Goal: Information Seeking & Learning: Learn about a topic

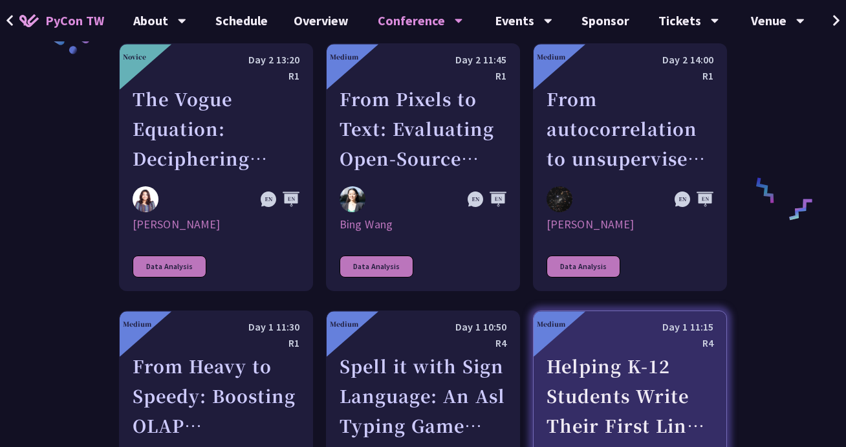
scroll to position [2140, 0]
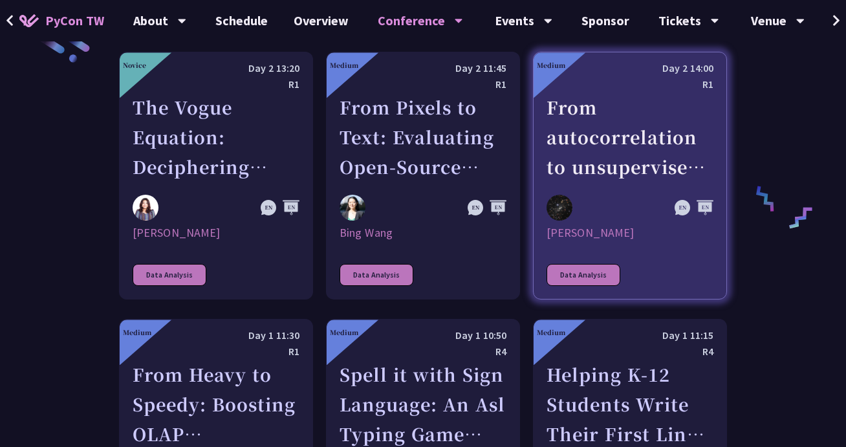
click at [605, 93] on div "From autocorrelation to unsupervised learning; searching for aperiodic tilings …" at bounding box center [630, 137] width 167 height 89
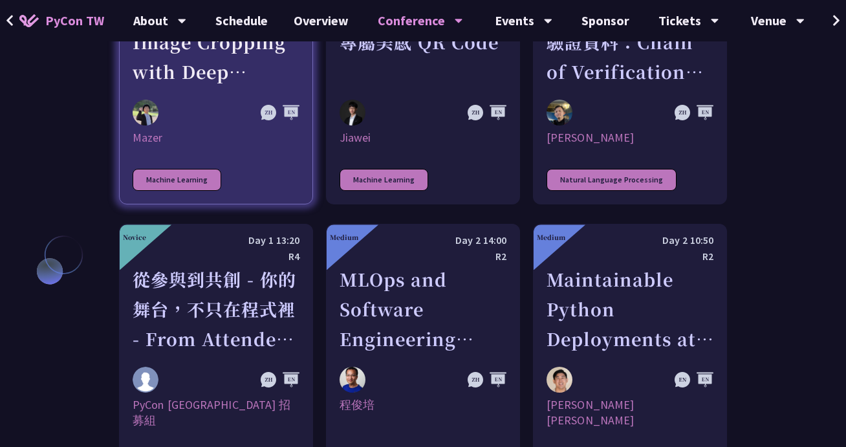
scroll to position [3438, 0]
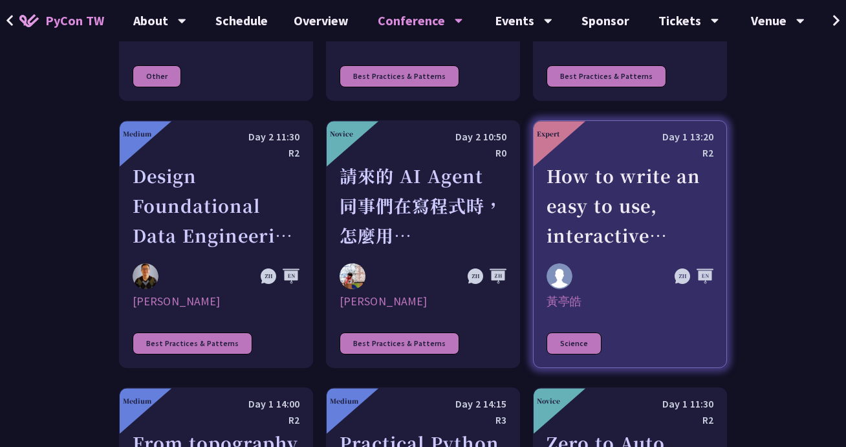
click at [587, 161] on div "How to write an easy to use, interactive physics/science/engineering simulator …" at bounding box center [630, 205] width 167 height 89
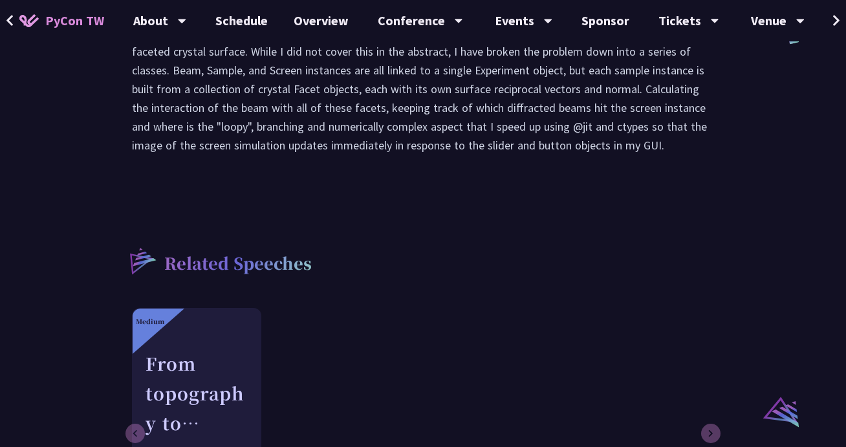
scroll to position [914, 0]
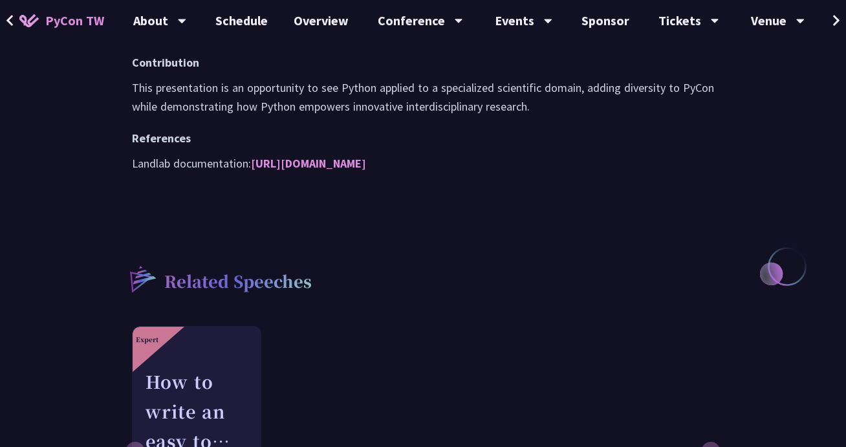
scroll to position [1321, 0]
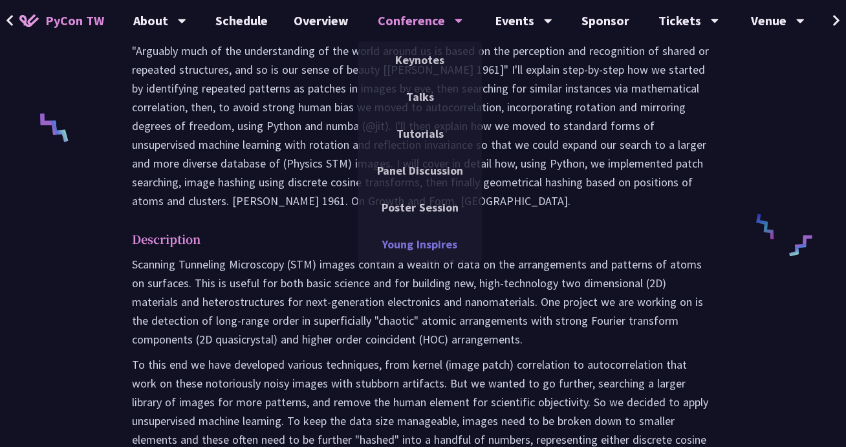
scroll to position [571, 0]
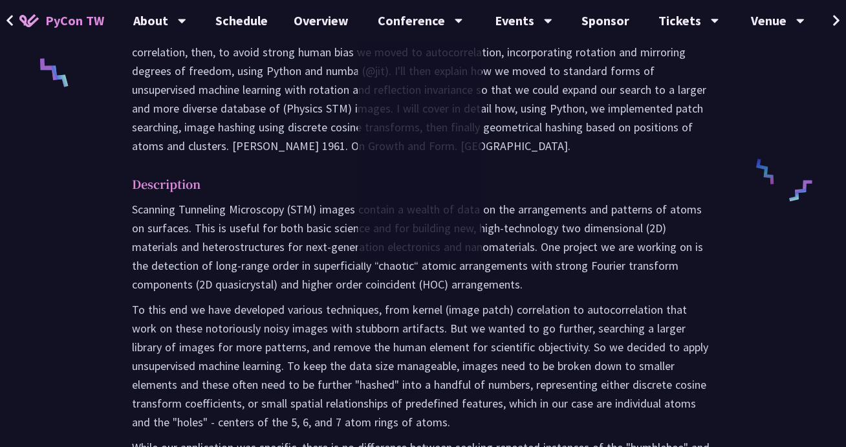
click at [147, 205] on p "Scanning Tunneling Microscopy (STM) images contain a wealth of data on the arra…" at bounding box center [423, 247] width 582 height 94
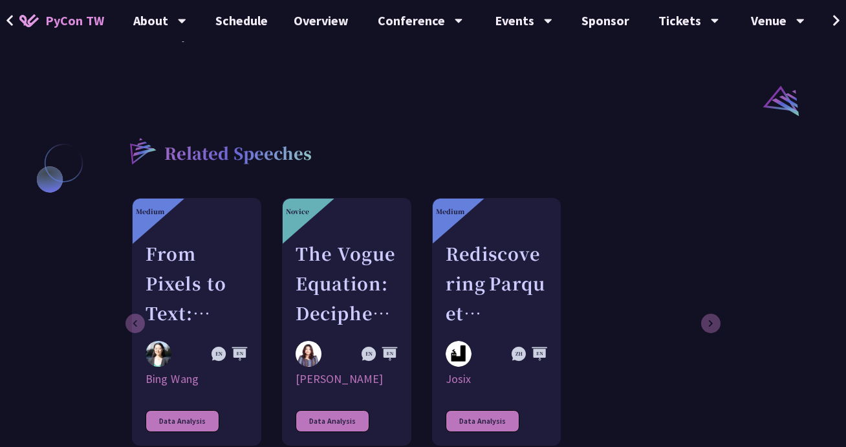
scroll to position [1058, 0]
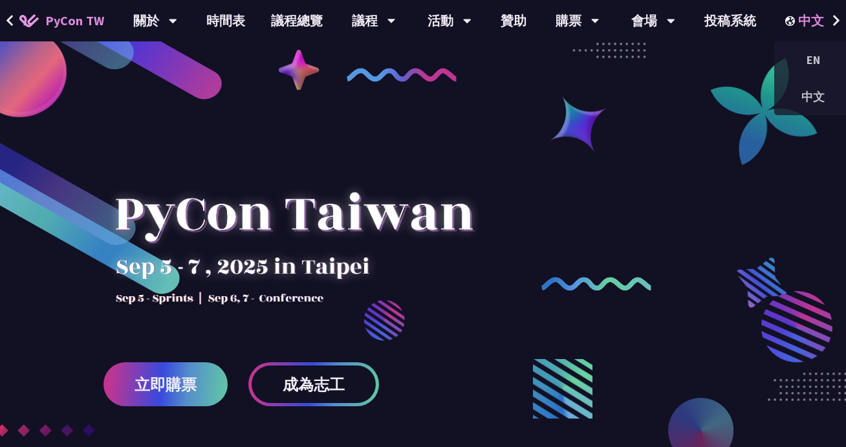
click at [822, 25] on div "中文" at bounding box center [813, 20] width 57 height 41
click at [815, 66] on div "EN" at bounding box center [813, 60] width 78 height 30
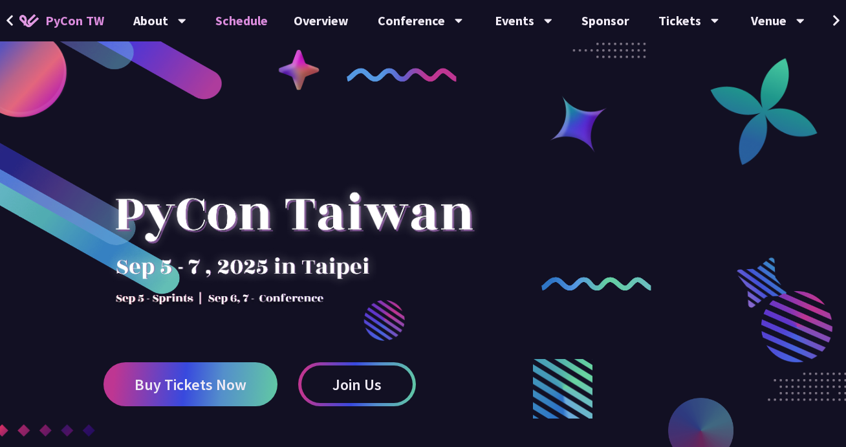
click at [241, 18] on link "Schedule" at bounding box center [241, 20] width 78 height 41
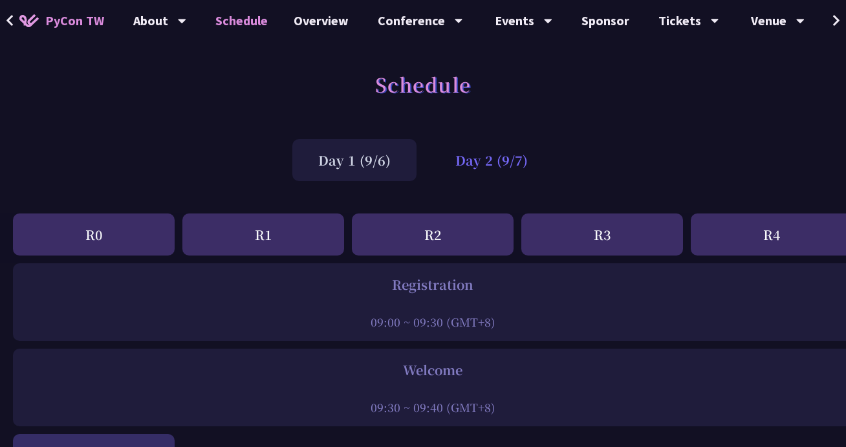
click at [505, 168] on div "Day 2 (9/7)" at bounding box center [492, 160] width 124 height 42
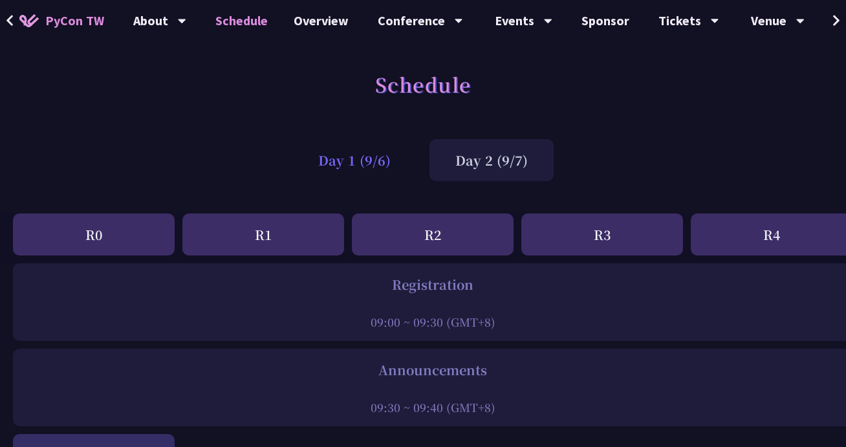
click at [356, 164] on div "Day 1 (9/6)" at bounding box center [354, 160] width 124 height 42
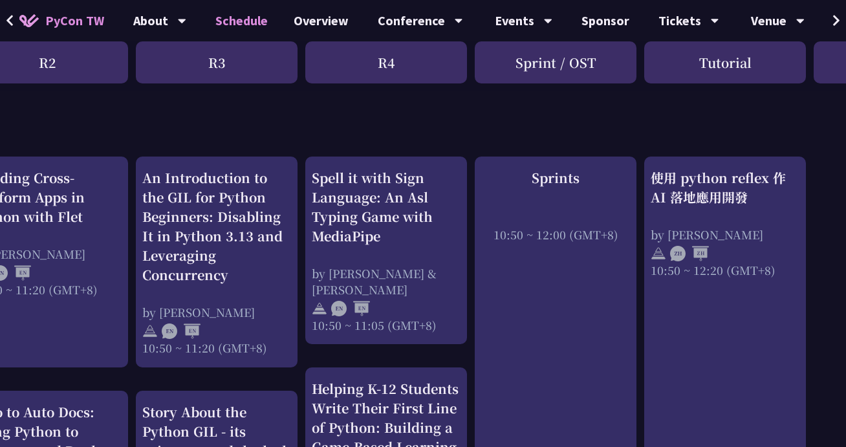
scroll to position [472, 389]
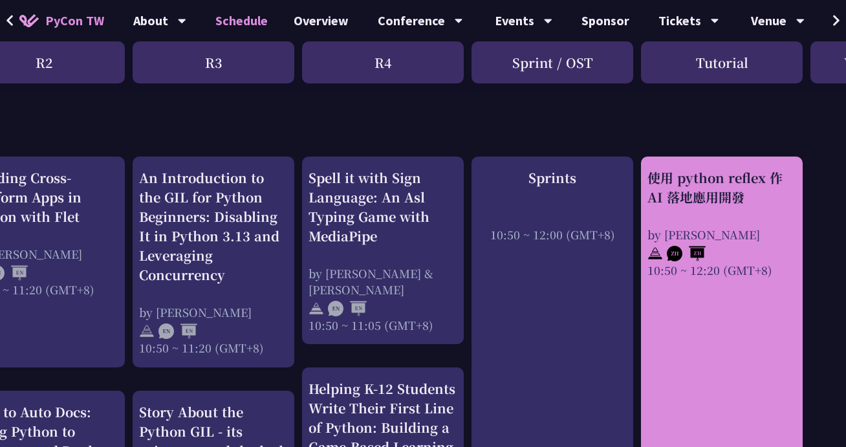
click at [697, 188] on div "使用 python reflex 作 AI 落地應用開發" at bounding box center [722, 187] width 149 height 39
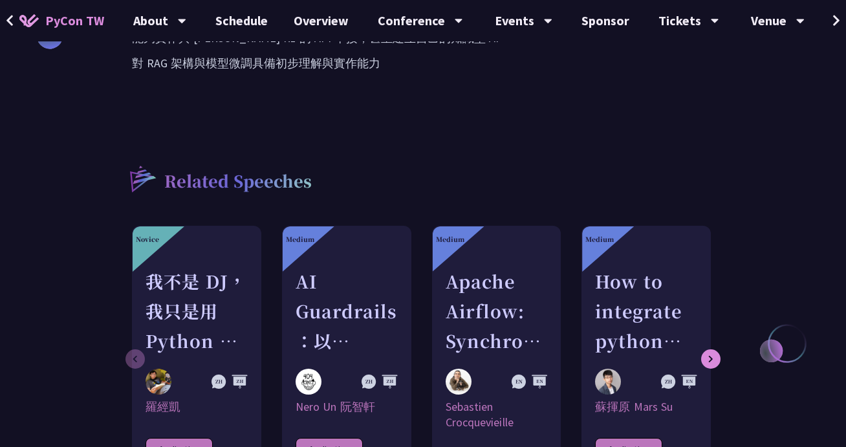
scroll to position [1263, 0]
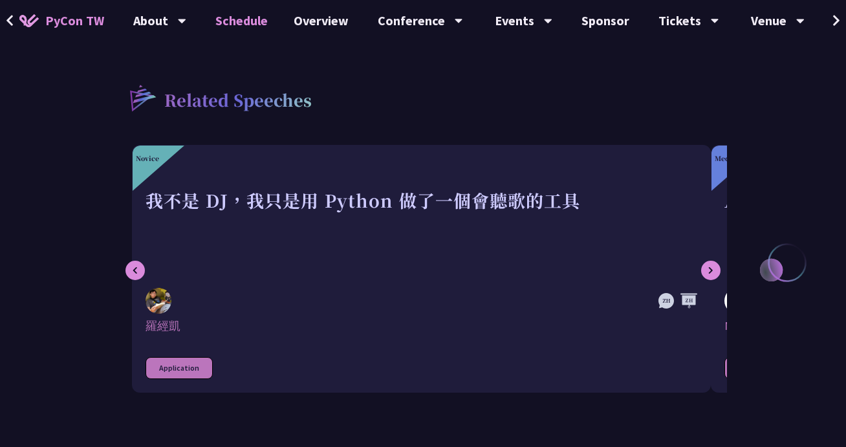
scroll to position [472, 0]
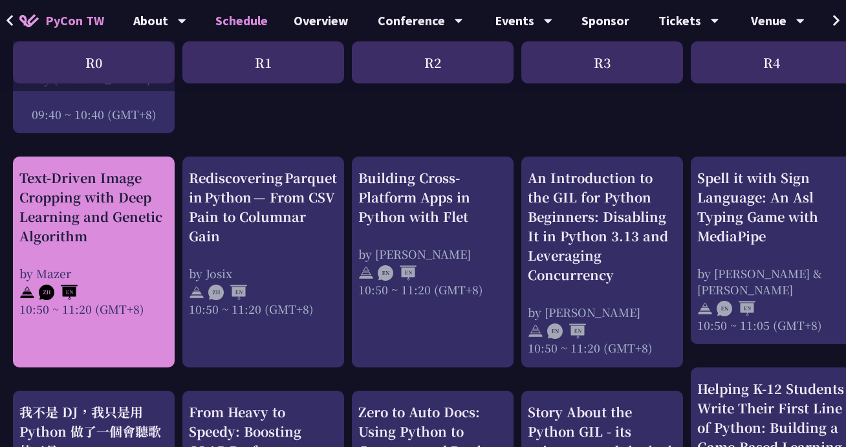
click at [62, 197] on div "Text-Driven Image Cropping with Deep Learning and Genetic Algorithm" at bounding box center [93, 207] width 149 height 78
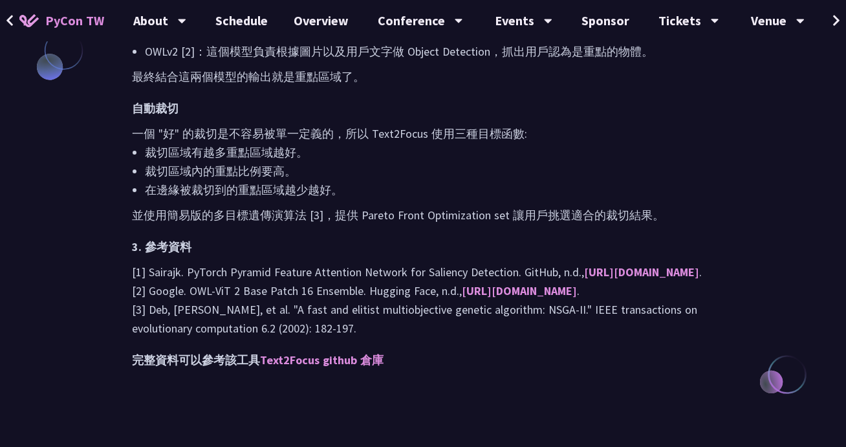
scroll to position [1168, 0]
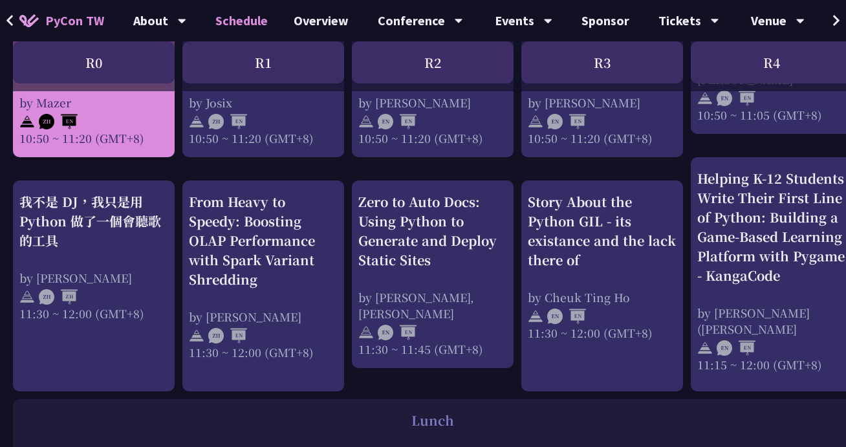
scroll to position [684, 0]
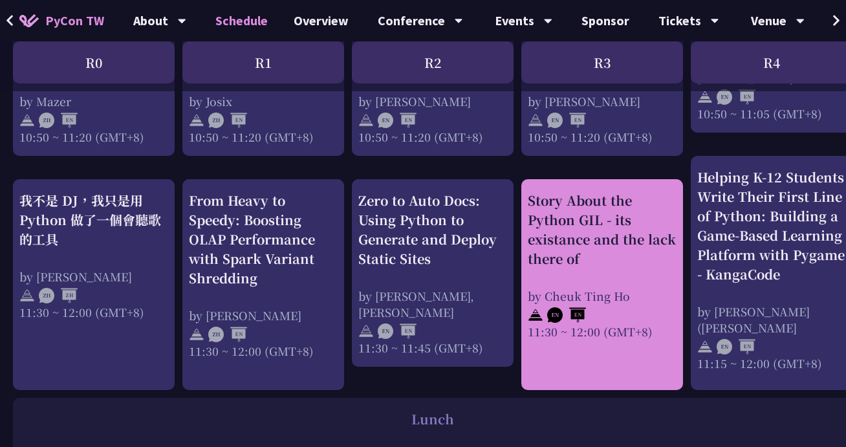
click at [571, 250] on div "Story About the Python GIL - its existance and the lack there of" at bounding box center [602, 230] width 149 height 78
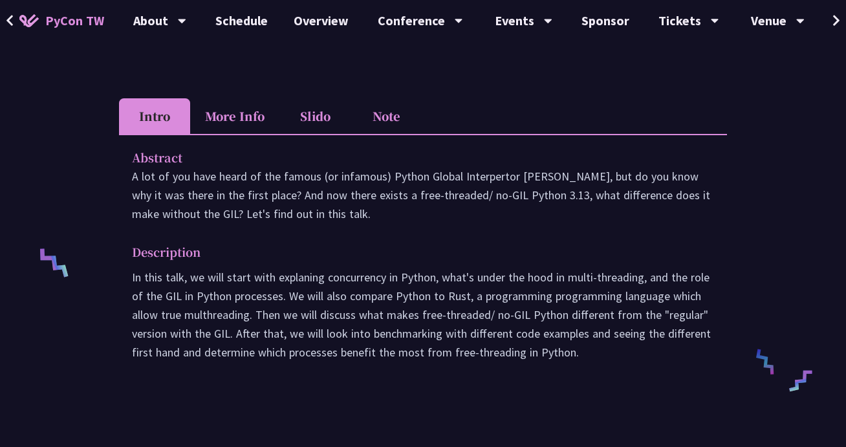
scroll to position [382, 0]
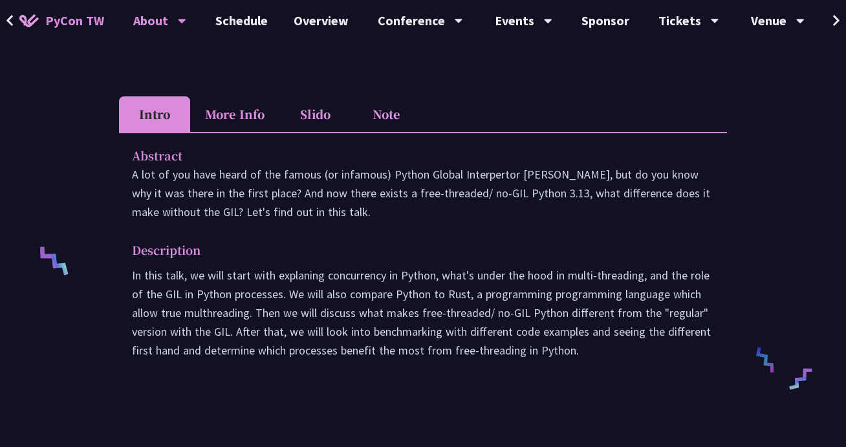
scroll to position [684, 0]
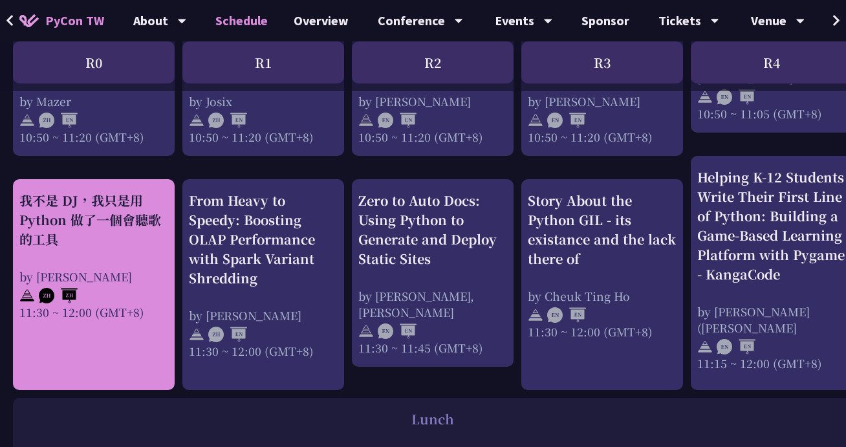
click at [57, 217] on div "我不是 DJ，我只是用 Python 做了一個會聽歌的工具" at bounding box center [93, 220] width 149 height 58
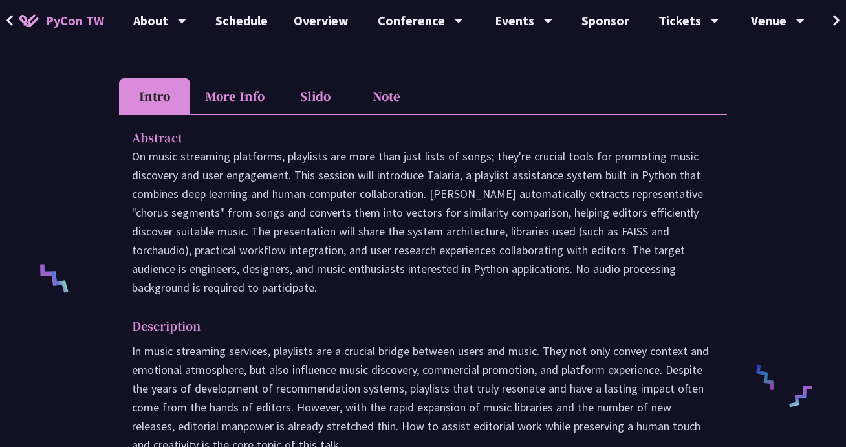
scroll to position [391, 0]
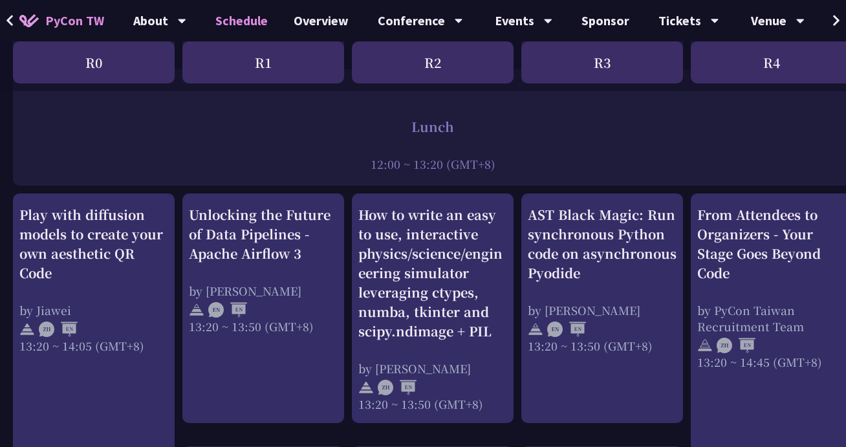
scroll to position [1019, 0]
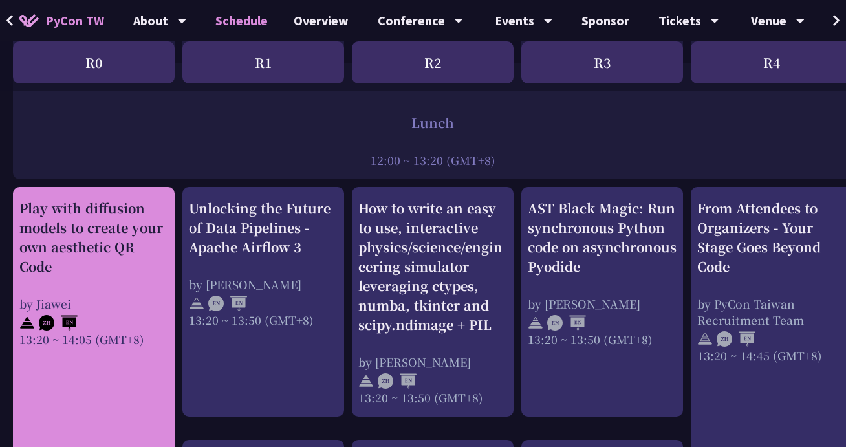
click at [72, 226] on font "Play with diffusion models to create your own aesthetic QR Code" at bounding box center [91, 237] width 144 height 77
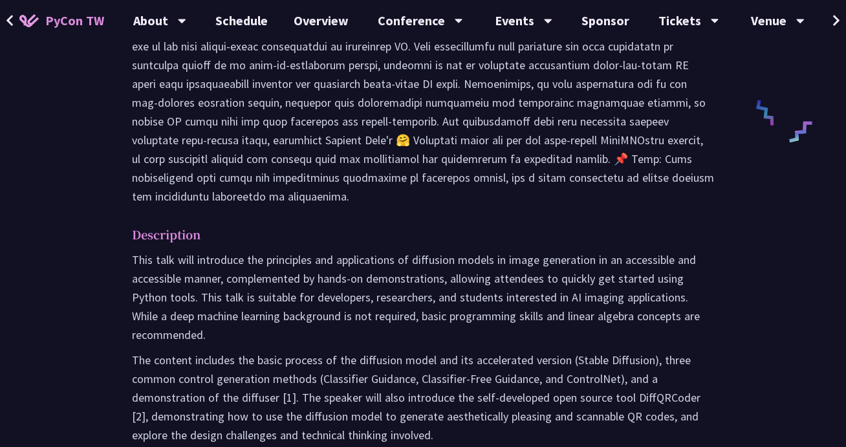
scroll to position [475, 0]
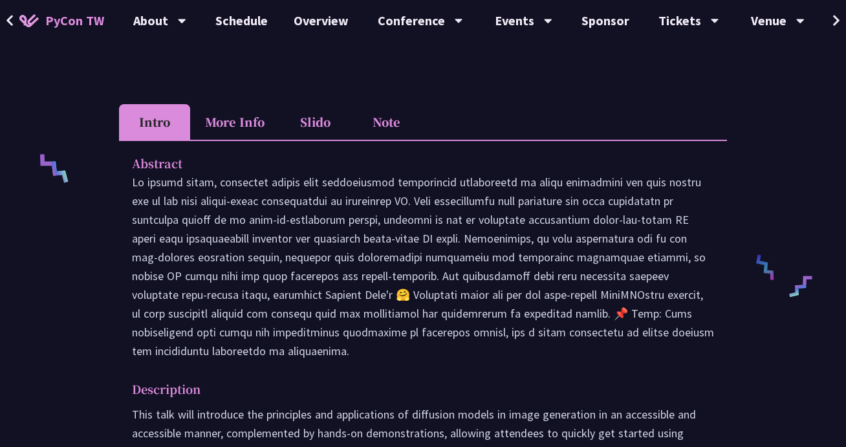
click at [241, 113] on font "More Info" at bounding box center [235, 121] width 60 height 17
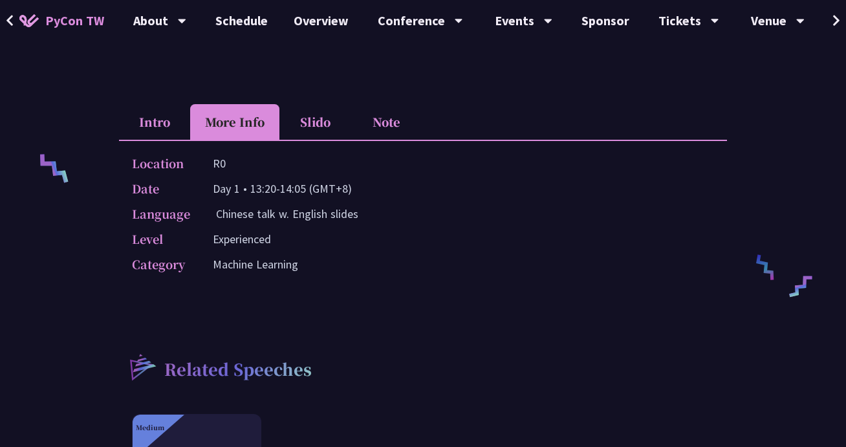
click at [307, 113] on font "Slido" at bounding box center [315, 121] width 30 height 17
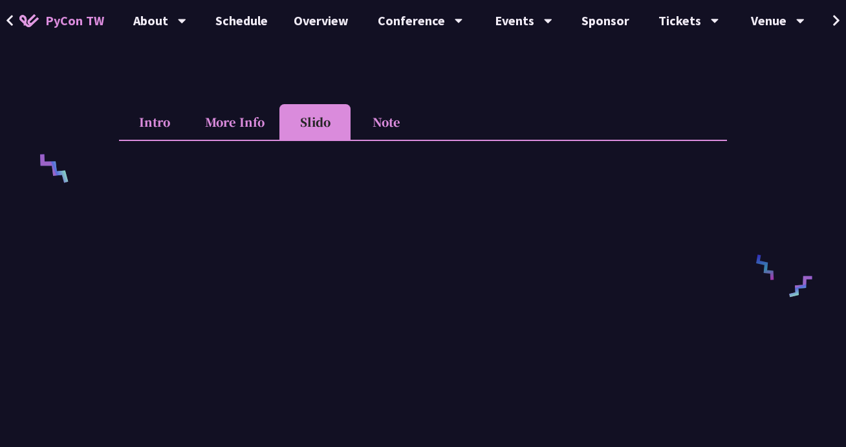
click at [383, 113] on font "Note" at bounding box center [387, 121] width 28 height 17
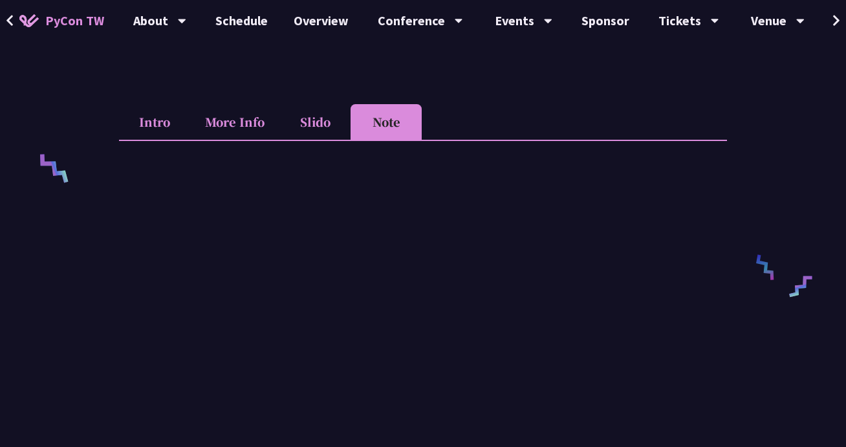
click at [335, 104] on li "Slido" at bounding box center [314, 122] width 71 height 36
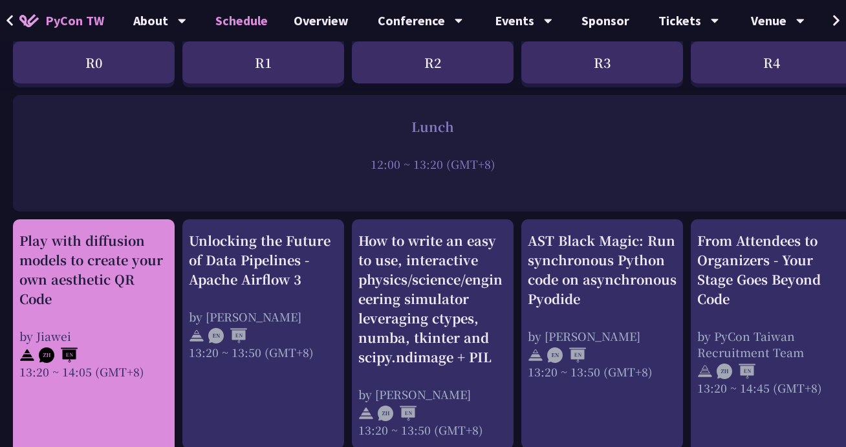
scroll to position [989, 0]
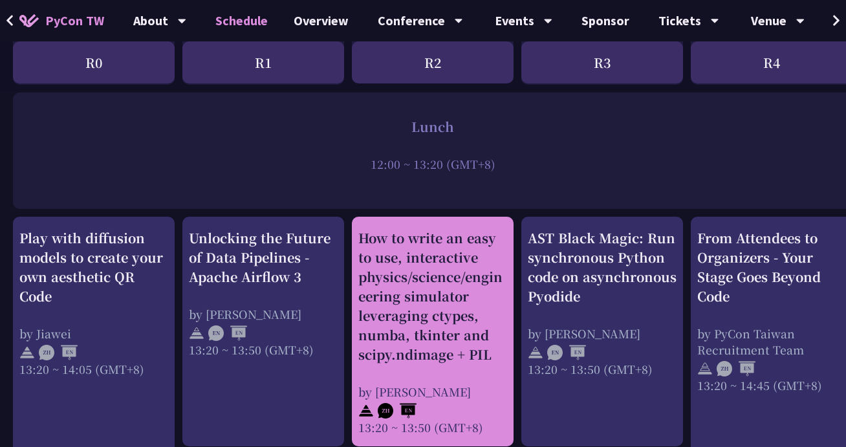
click at [446, 322] on font "How to write an easy to use, interactive physics/science/engineering simulator …" at bounding box center [430, 295] width 144 height 135
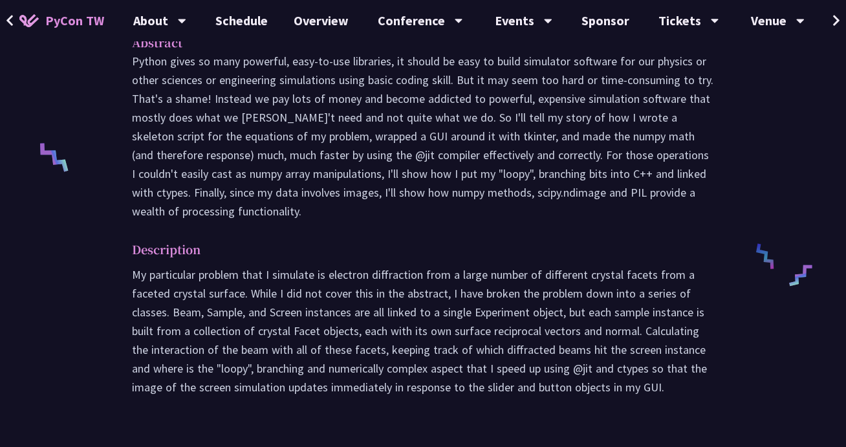
scroll to position [439, 0]
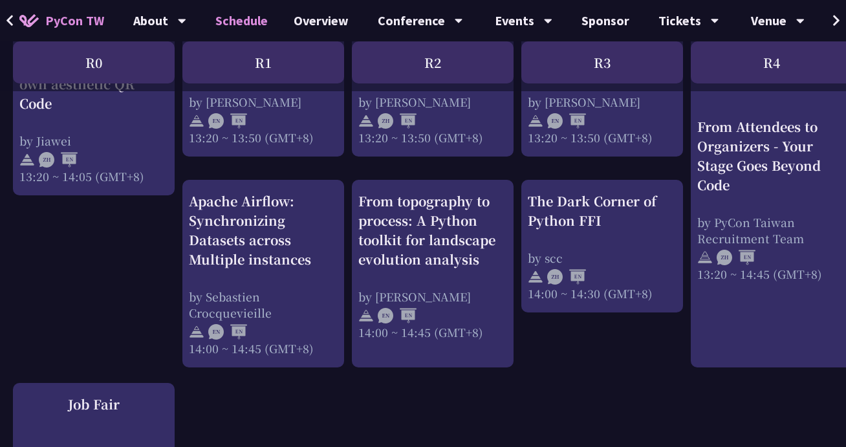
scroll to position [1284, 0]
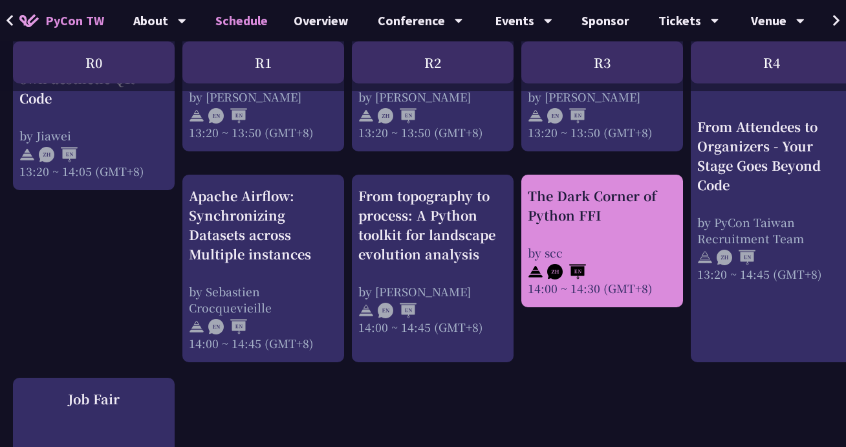
click at [589, 206] on font "The Dark Corner of Python FFI" at bounding box center [592, 205] width 129 height 38
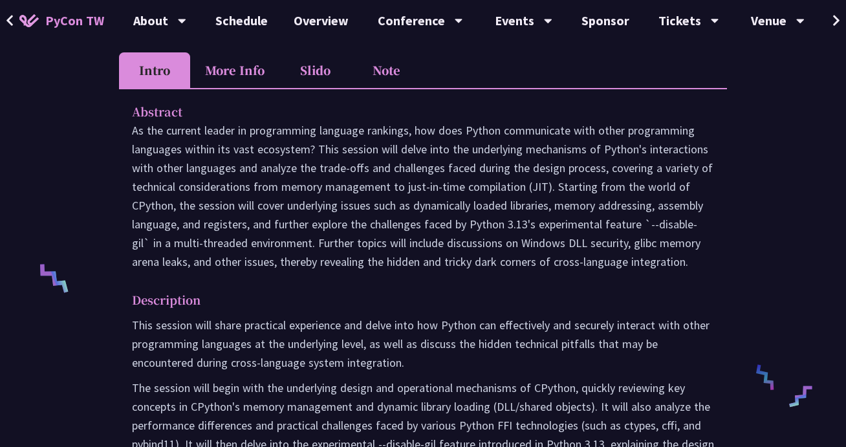
scroll to position [388, 0]
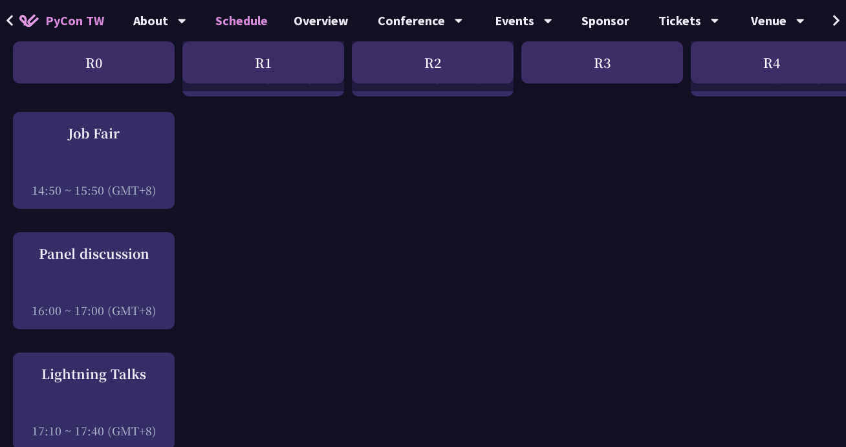
scroll to position [1556, 0]
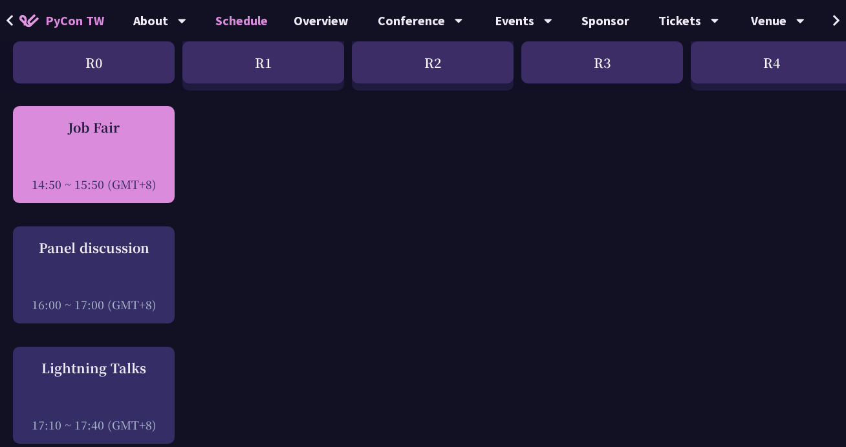
click at [143, 158] on div at bounding box center [93, 166] width 149 height 19
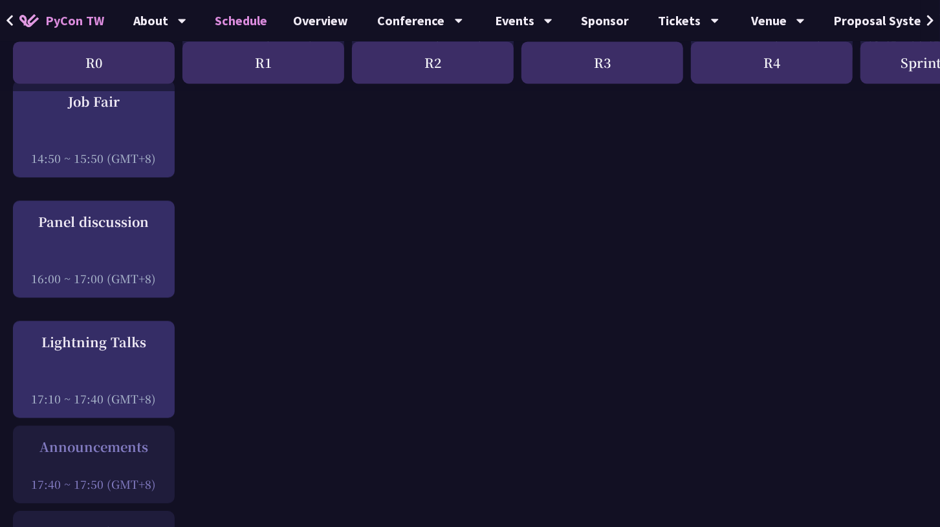
scroll to position [1586, 0]
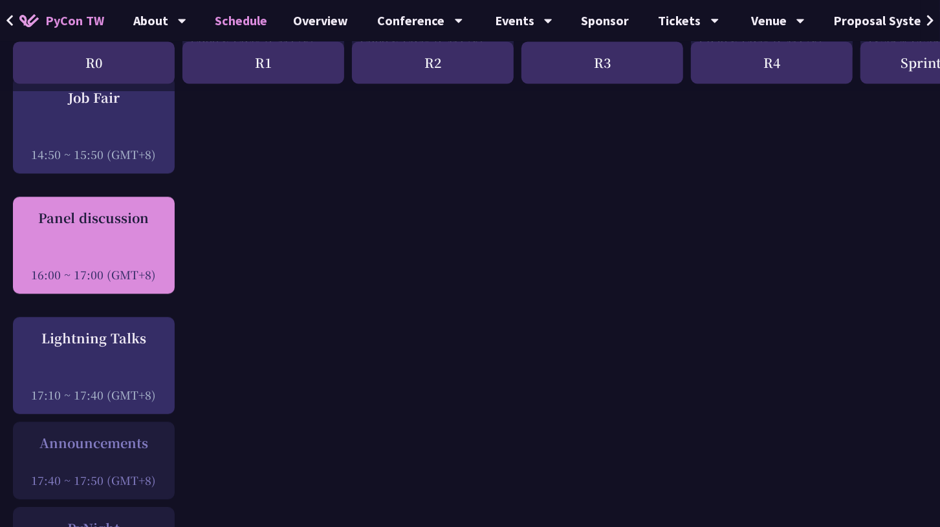
click at [80, 218] on div "Panel discussion" at bounding box center [93, 217] width 149 height 19
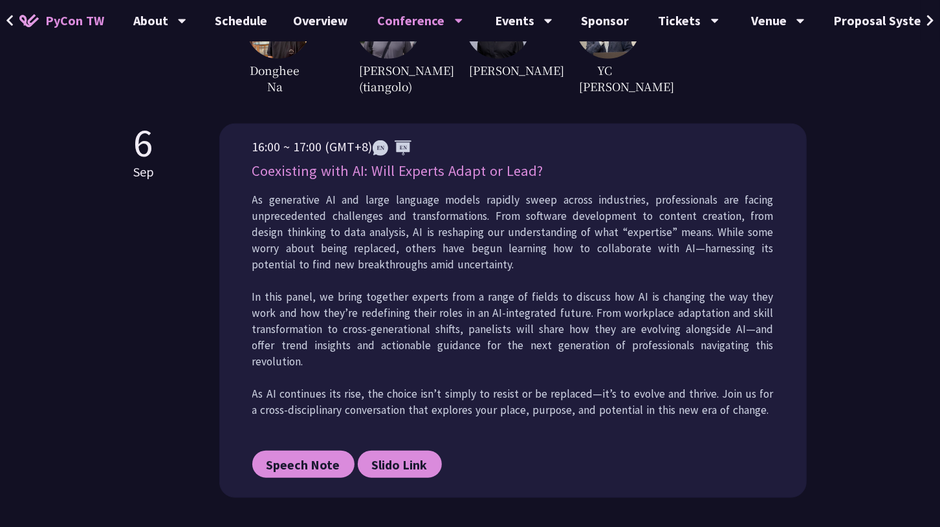
scroll to position [582, 0]
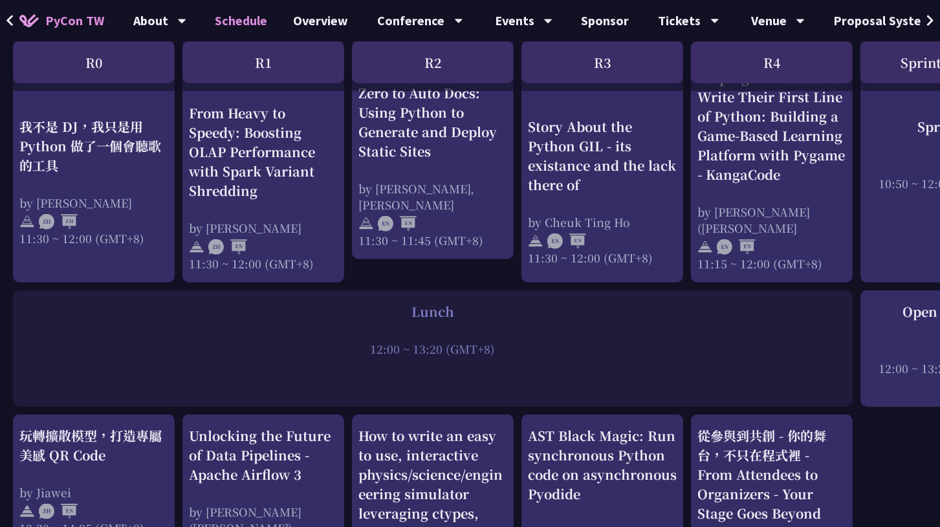
scroll to position [961, 0]
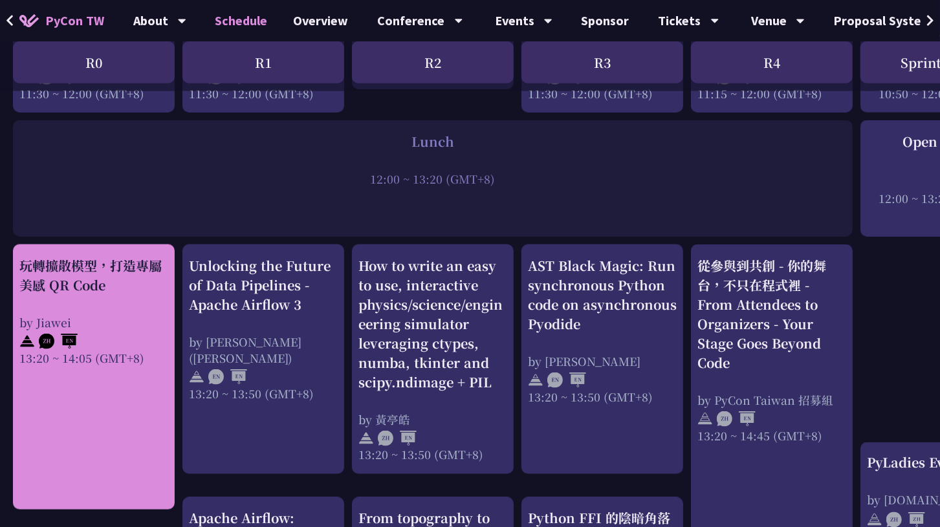
click at [100, 276] on div "玩轉擴散模型，打造專屬美感 QR Code" at bounding box center [93, 275] width 149 height 39
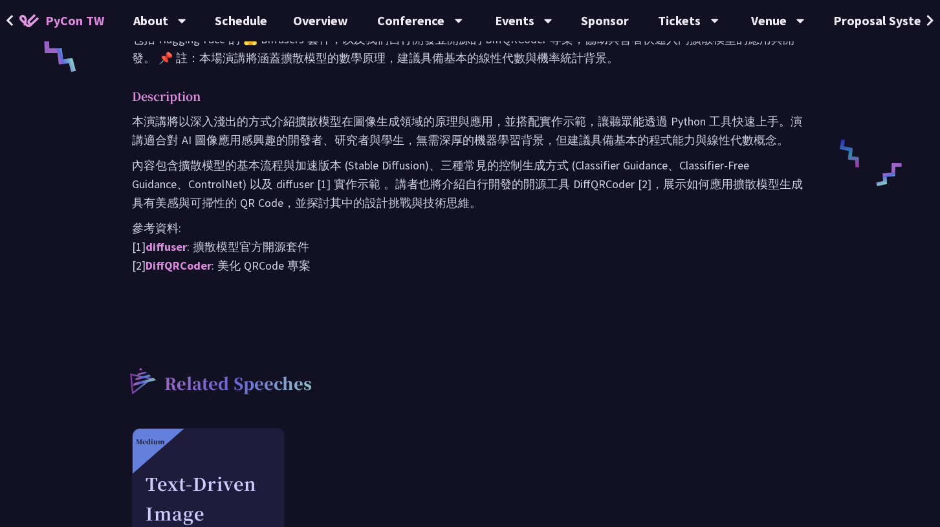
scroll to position [593, 0]
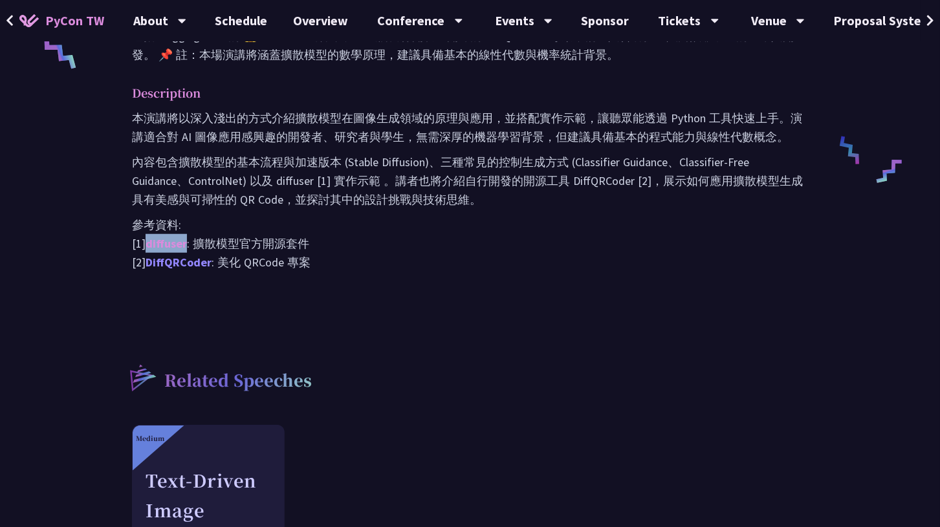
click at [170, 258] on link "DiffQRCoder" at bounding box center [179, 262] width 66 height 15
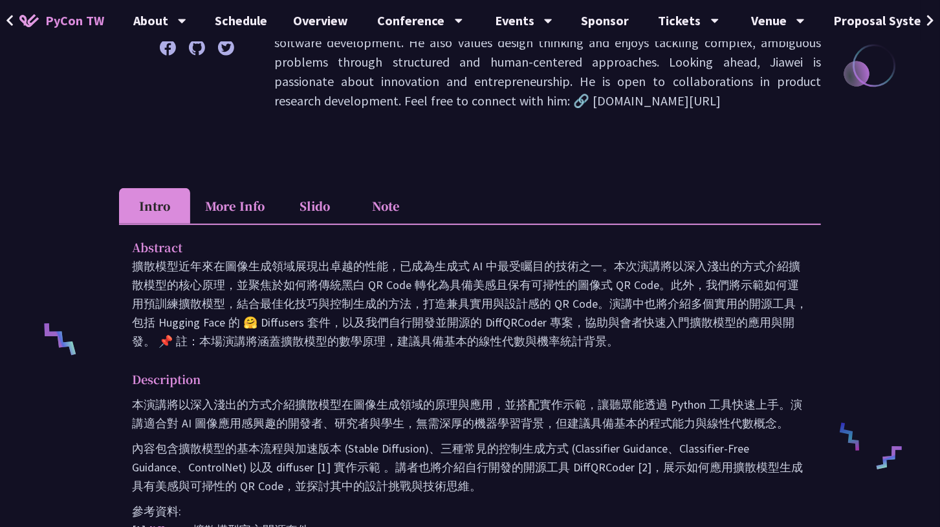
scroll to position [305, 0]
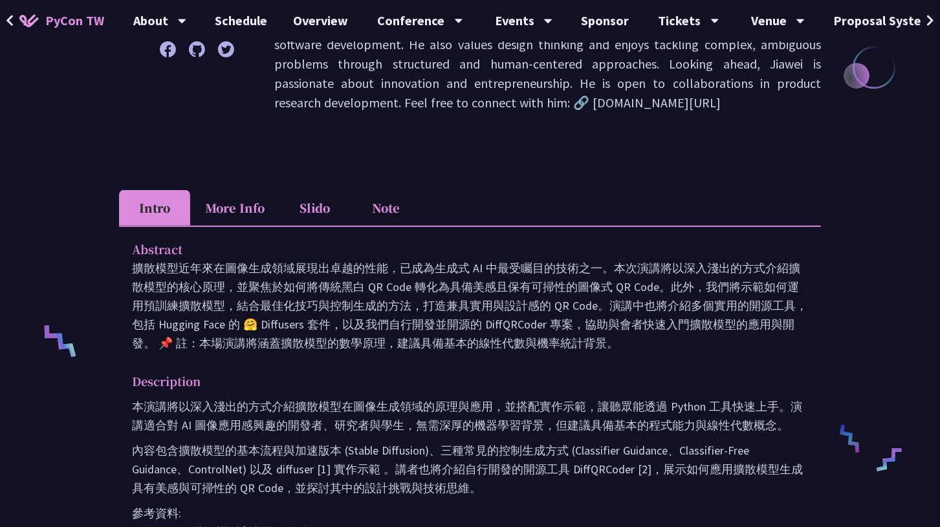
drag, startPoint x: 453, startPoint y: 103, endPoint x: 611, endPoint y: 108, distance: 157.3
click at [611, 108] on p "Jiawei is a CS PhD Candidate at [GEOGRAPHIC_DATA]. His research focuses on the …" at bounding box center [547, 15] width 547 height 194
click at [606, 110] on p "Jiawei is a CS PhD Candidate at [GEOGRAPHIC_DATA]. His research focuses on the …" at bounding box center [547, 15] width 547 height 194
drag, startPoint x: 603, startPoint y: 101, endPoint x: 545, endPoint y: 104, distance: 57.6
click at [545, 104] on p "Jiawei is a CS PhD Candidate at [GEOGRAPHIC_DATA]. His research focuses on the …" at bounding box center [547, 15] width 547 height 194
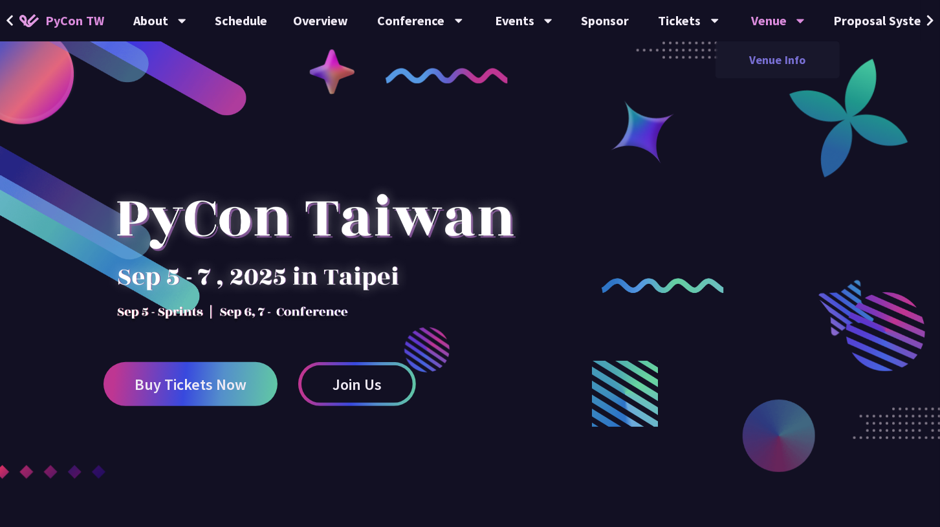
click at [767, 61] on link "Venue Info" at bounding box center [777, 60] width 124 height 30
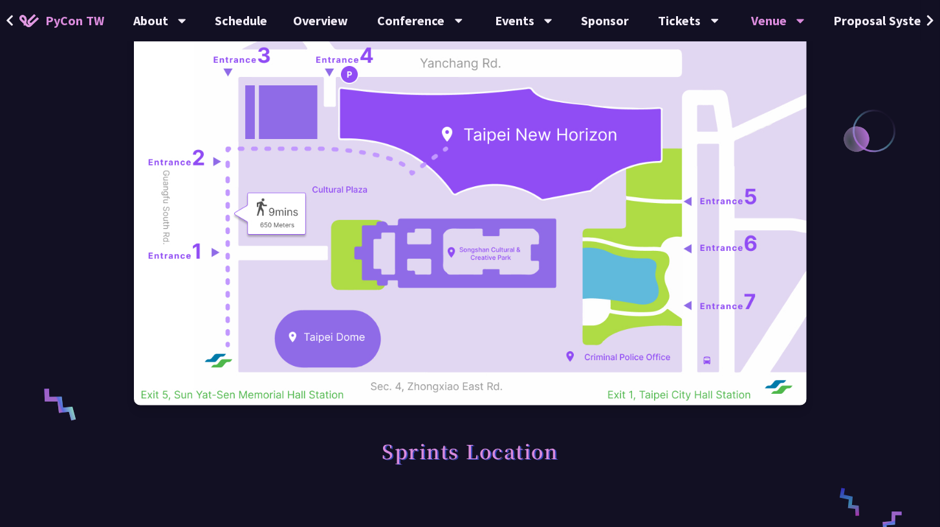
scroll to position [233, 0]
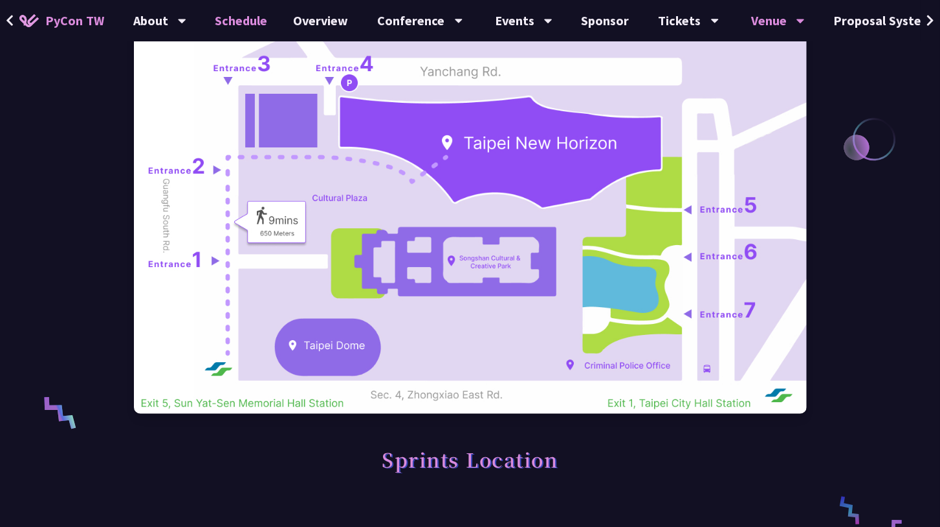
click at [246, 17] on link "Schedule" at bounding box center [241, 20] width 78 height 41
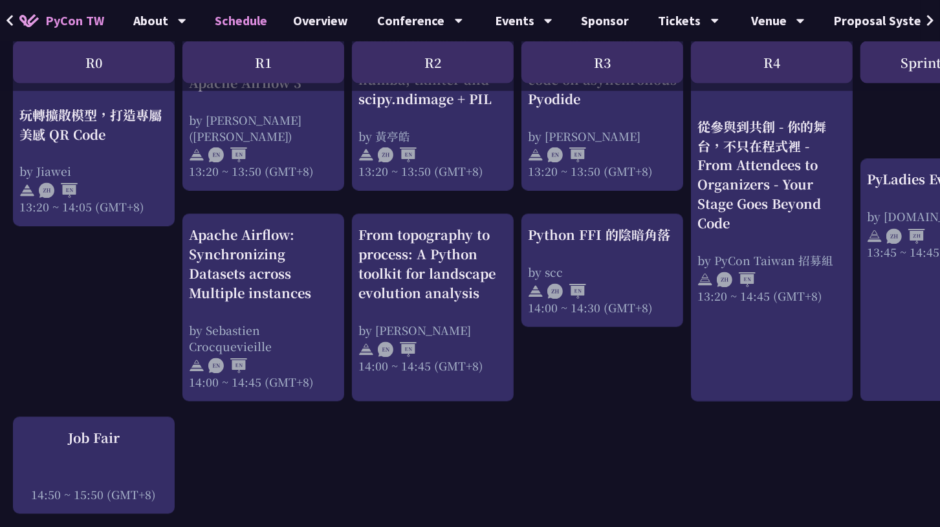
scroll to position [1256, 0]
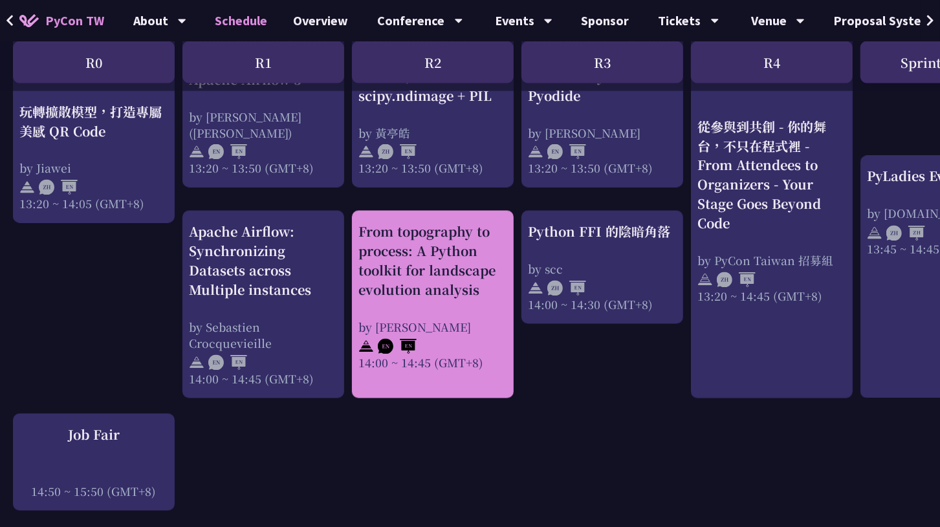
click at [405, 240] on div "From topography to process: A Python toolkit for landscape evolution analysis" at bounding box center [432, 262] width 149 height 78
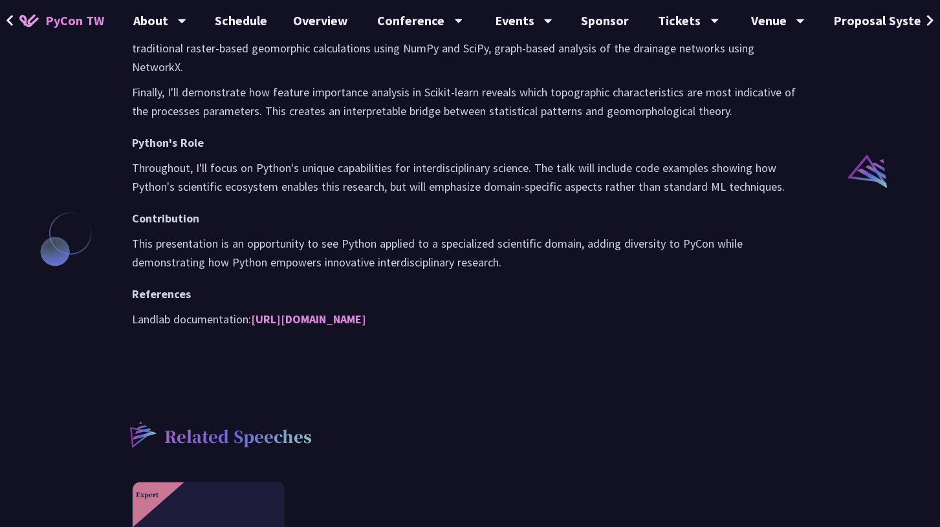
scroll to position [982, 0]
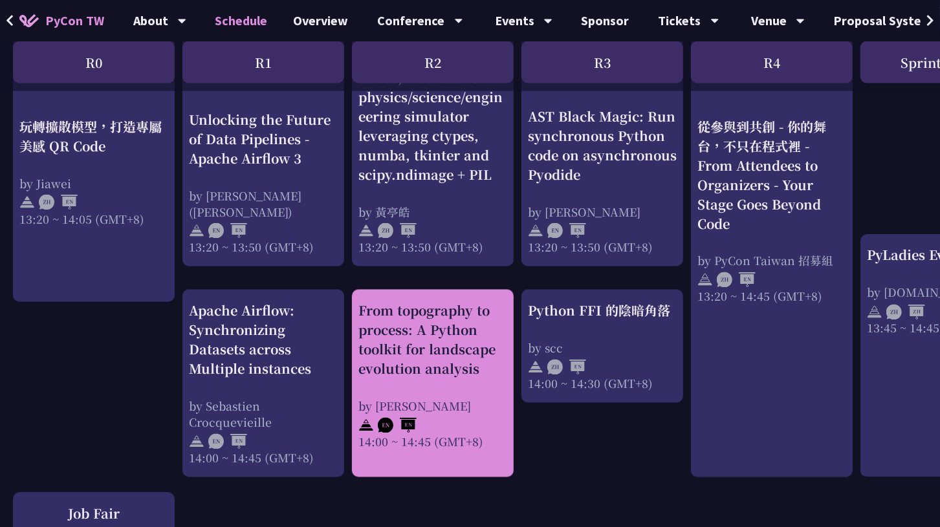
scroll to position [1182, 0]
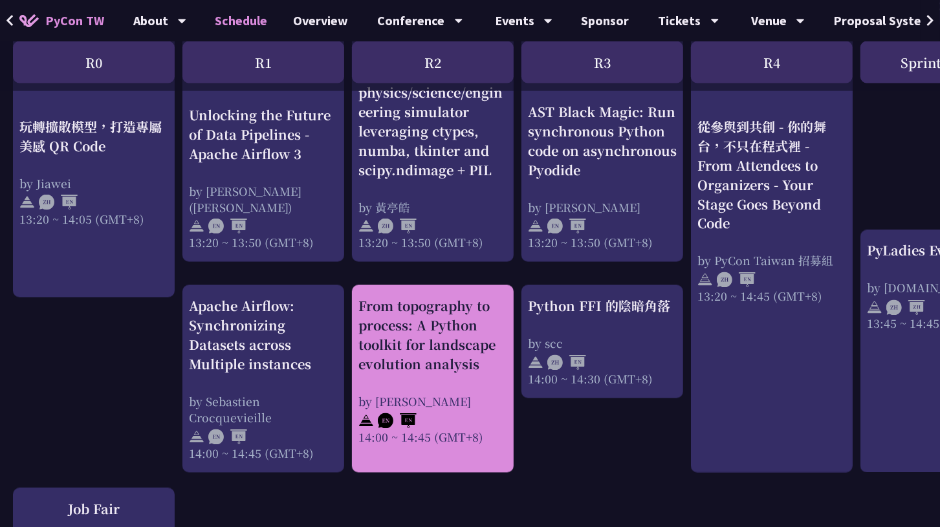
click at [424, 322] on div "From topography to process: A Python toolkit for landscape evolution analysis" at bounding box center [432, 336] width 149 height 78
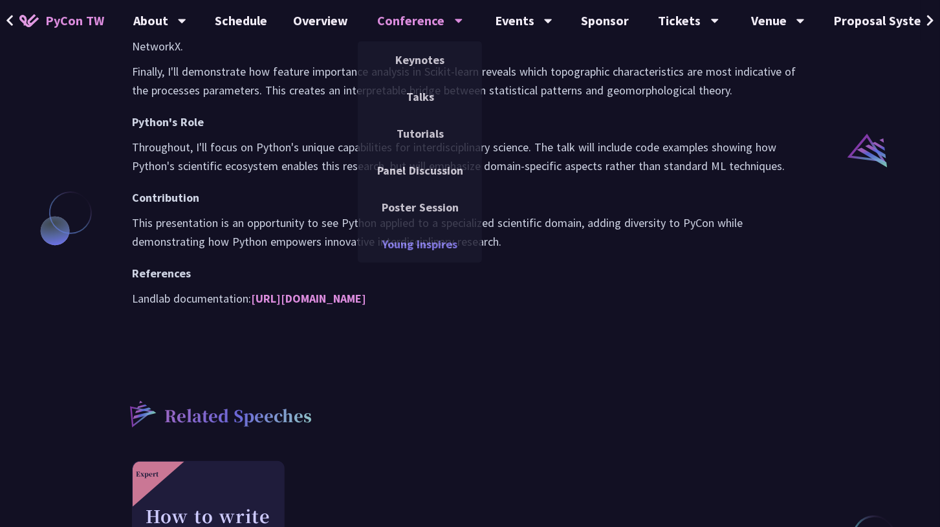
scroll to position [1008, 0]
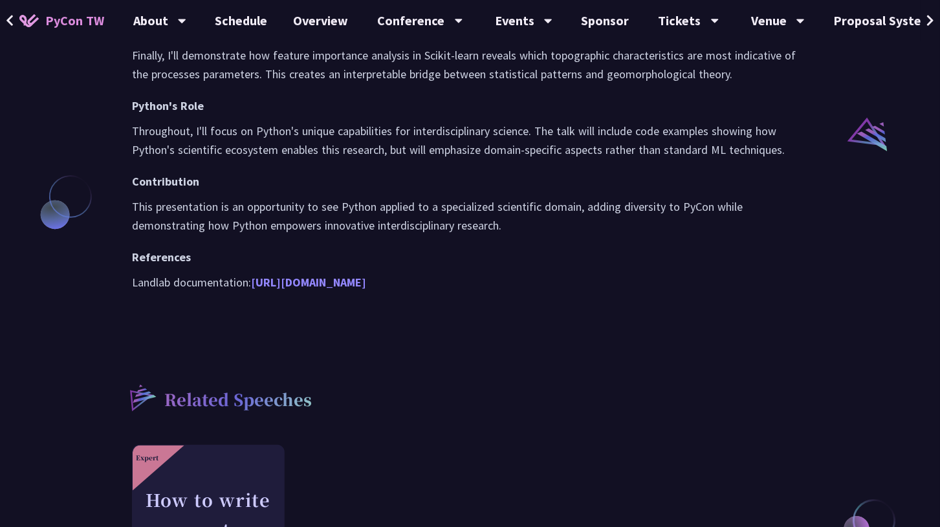
click at [327, 275] on link "https://landlab.readthedocs.io/" at bounding box center [308, 282] width 115 height 15
